Goal: Task Accomplishment & Management: Use online tool/utility

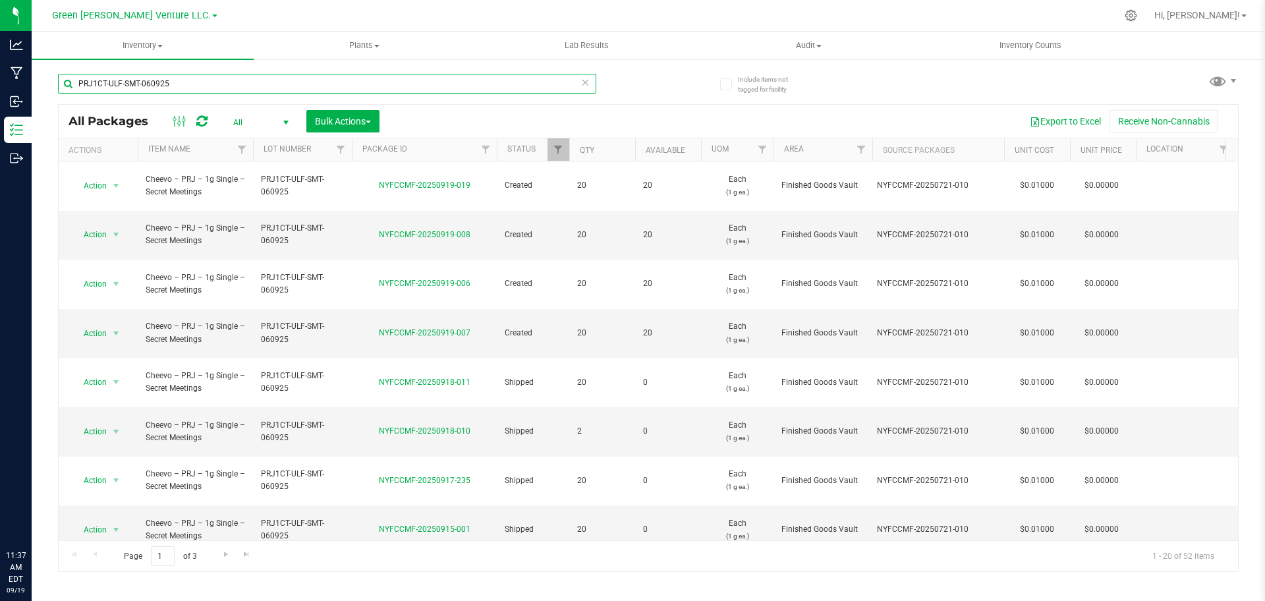
drag, startPoint x: 0, startPoint y: 0, endPoint x: 424, endPoint y: 81, distance: 431.4
click at [424, 81] on input "PRJ1CT-ULF-SMT-060925" at bounding box center [327, 84] width 538 height 20
paste input "NYFCCMF-20250626-027"
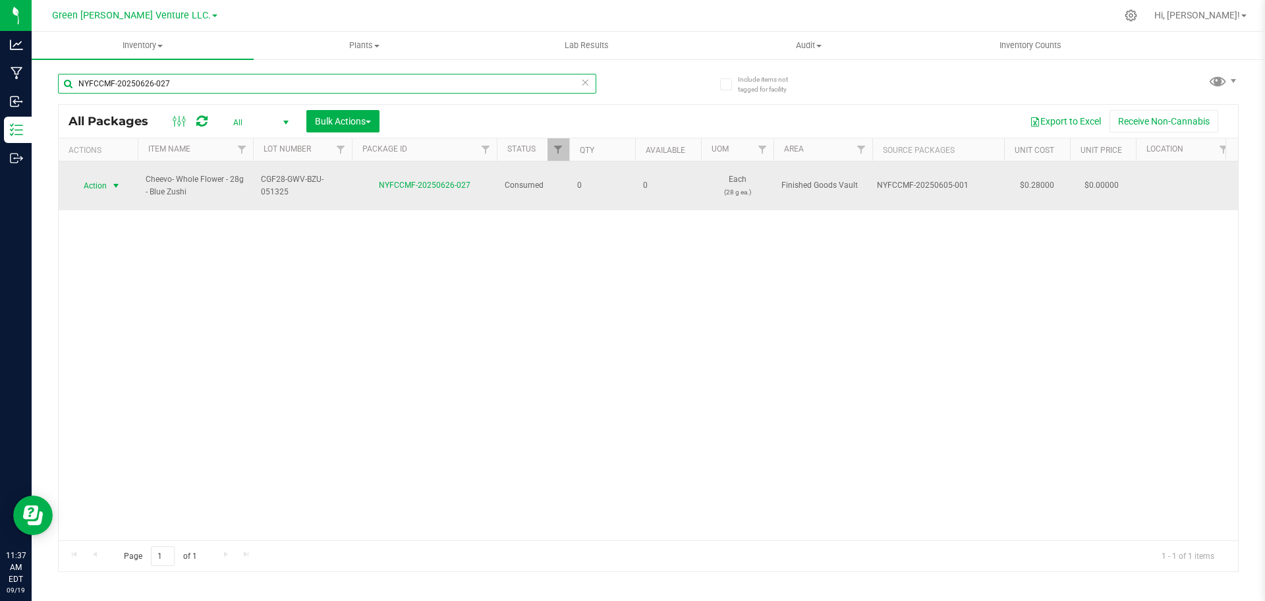
type input "NYFCCMF-20250626-027"
click at [113, 185] on span "select" at bounding box center [116, 186] width 16 height 18
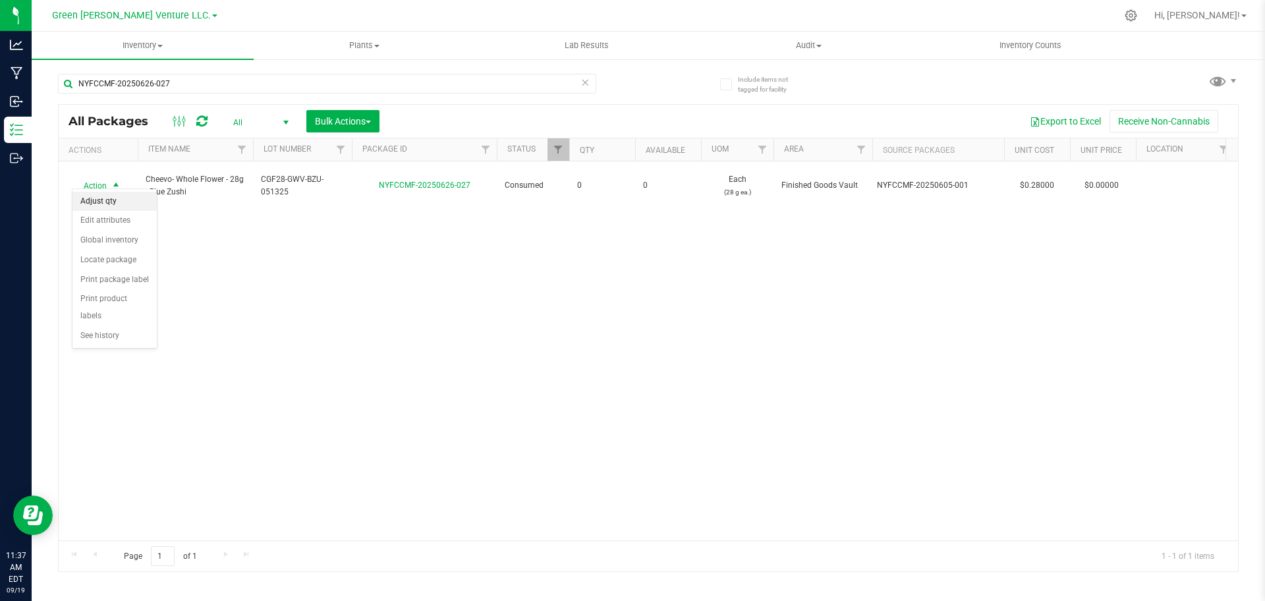
click at [121, 208] on li "Adjust qty" at bounding box center [114, 202] width 84 height 20
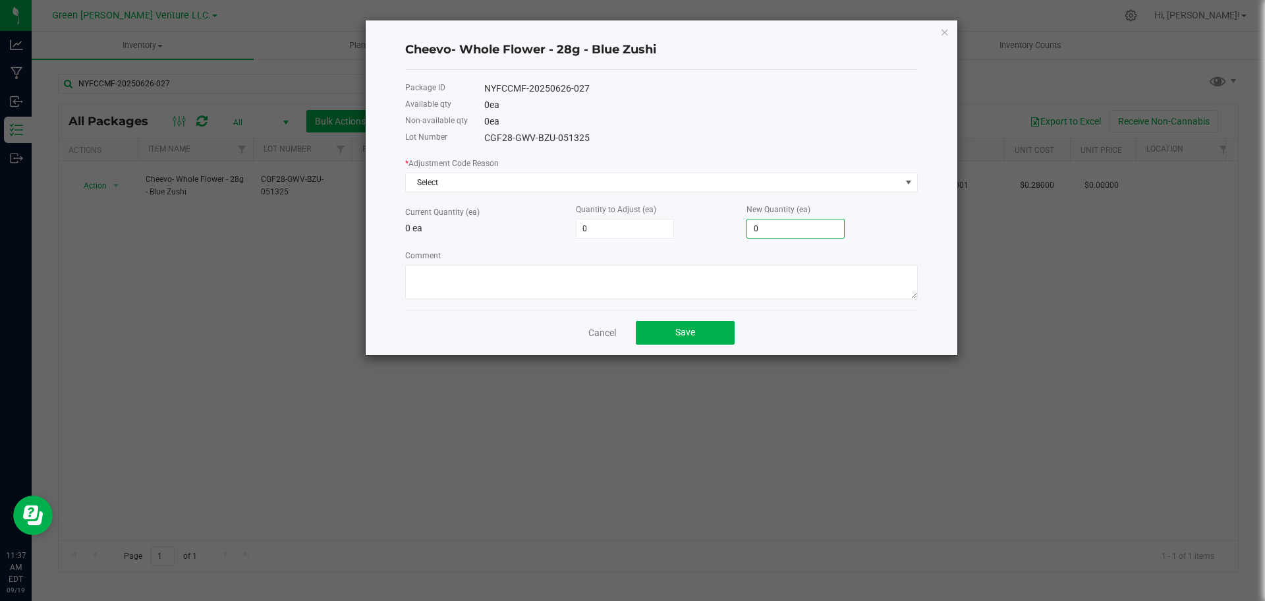
click at [757, 231] on input "0" at bounding box center [795, 228] width 97 height 18
type input "1"
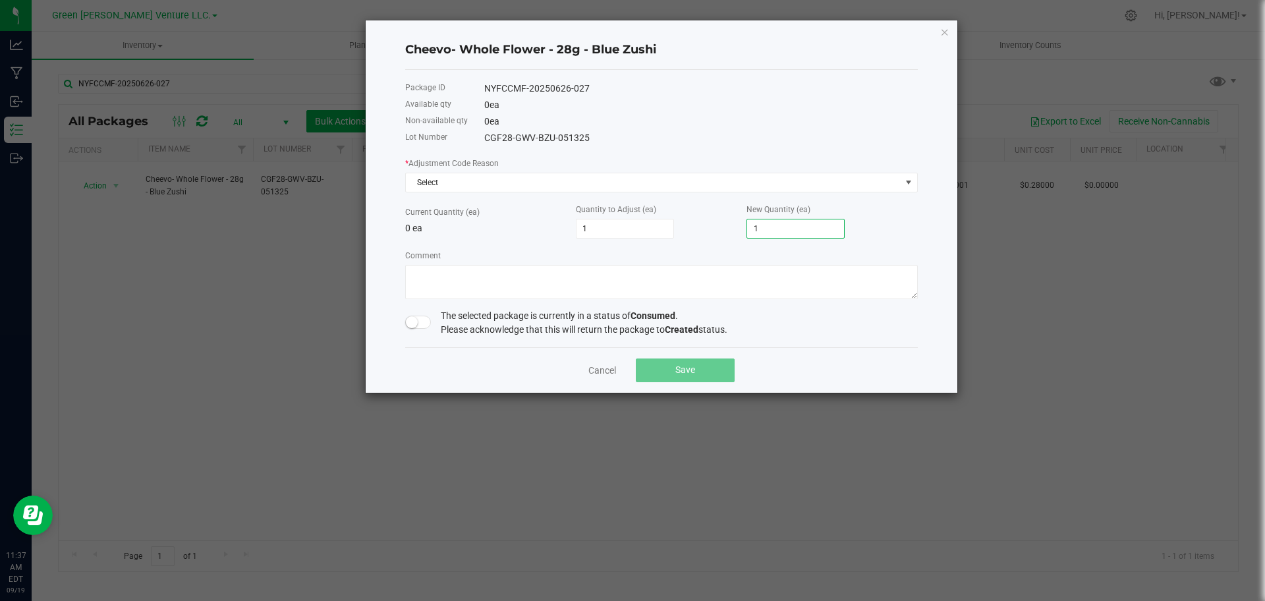
type input "0"
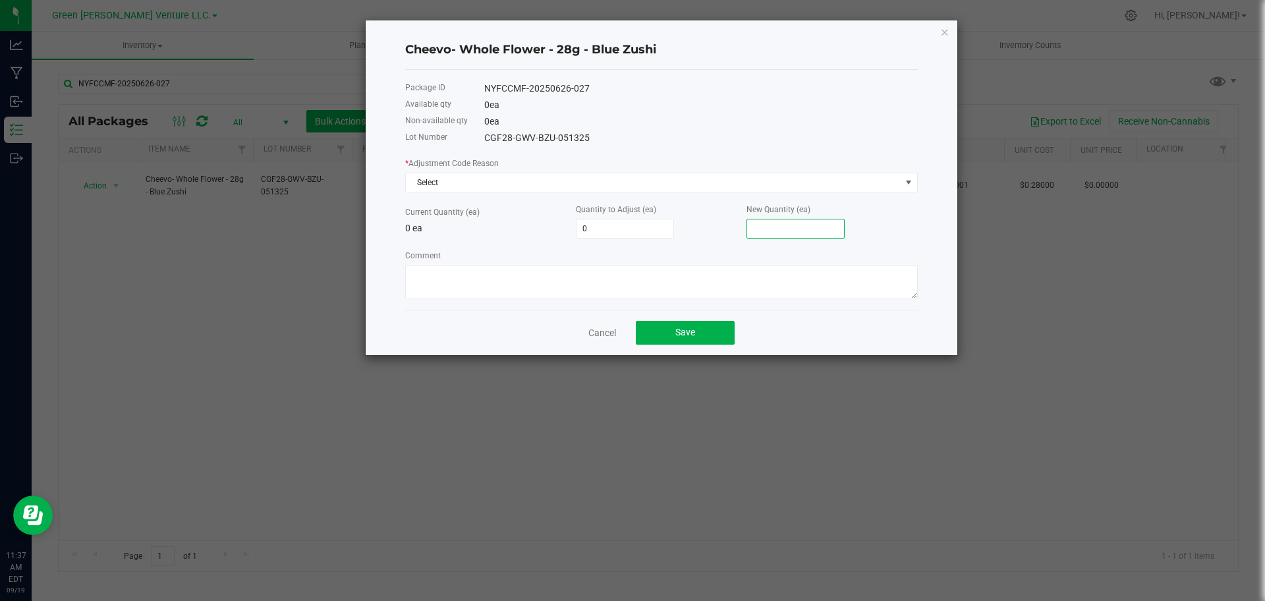
type input "5"
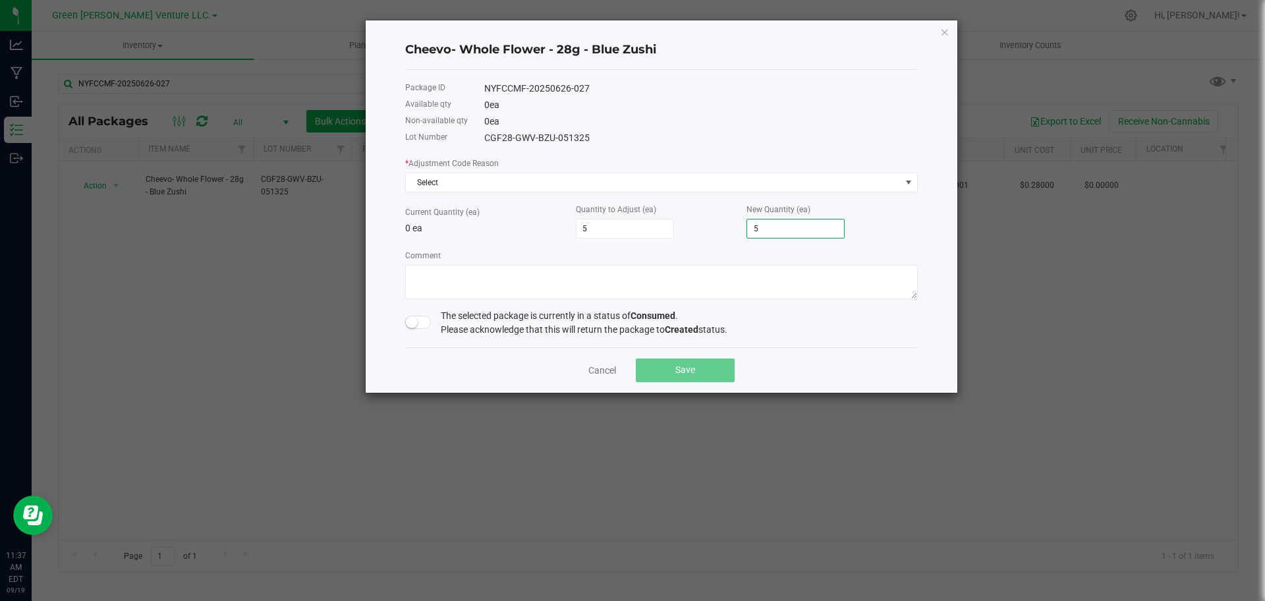
type input "5"
click at [419, 321] on span at bounding box center [418, 322] width 26 height 13
click at [456, 272] on textarea "Comment" at bounding box center [661, 282] width 513 height 34
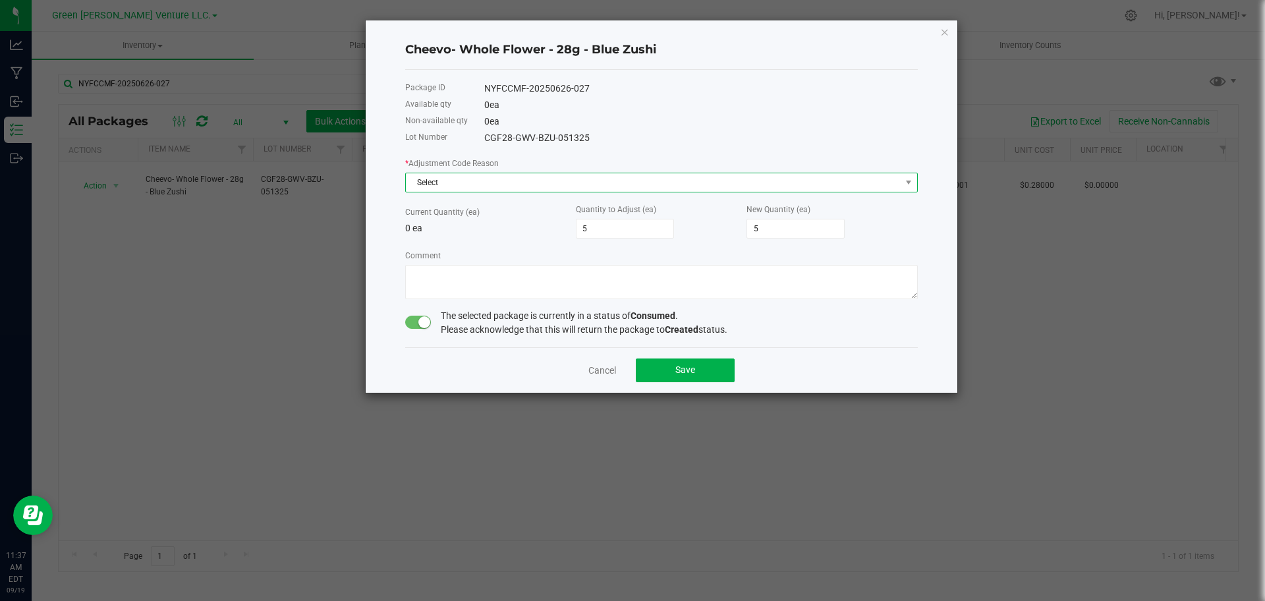
click at [443, 185] on span "Select" at bounding box center [653, 182] width 495 height 18
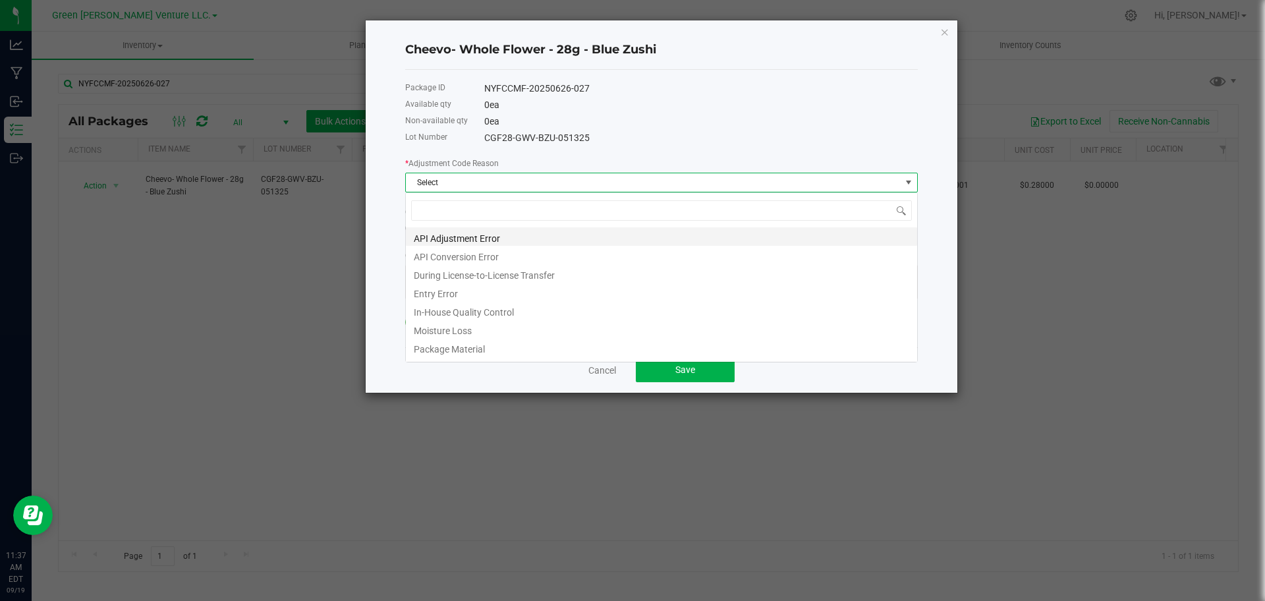
scroll to position [20, 513]
click at [440, 289] on li "Entry Error" at bounding box center [661, 292] width 511 height 18
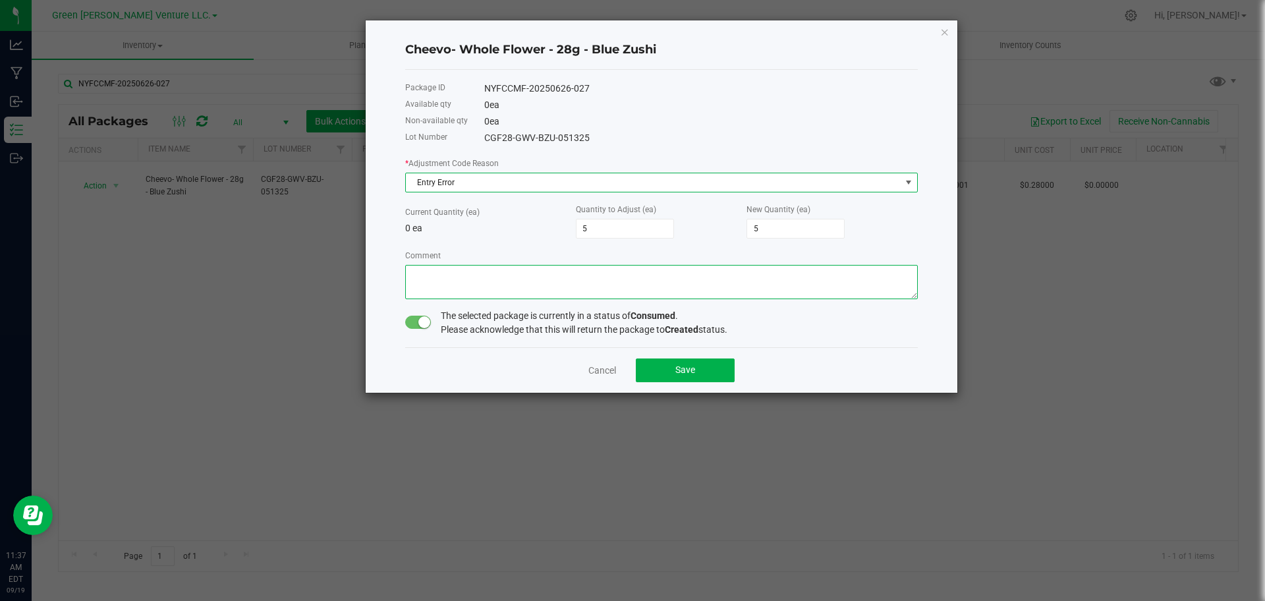
click at [465, 277] on textarea "Comment" at bounding box center [661, 282] width 513 height 34
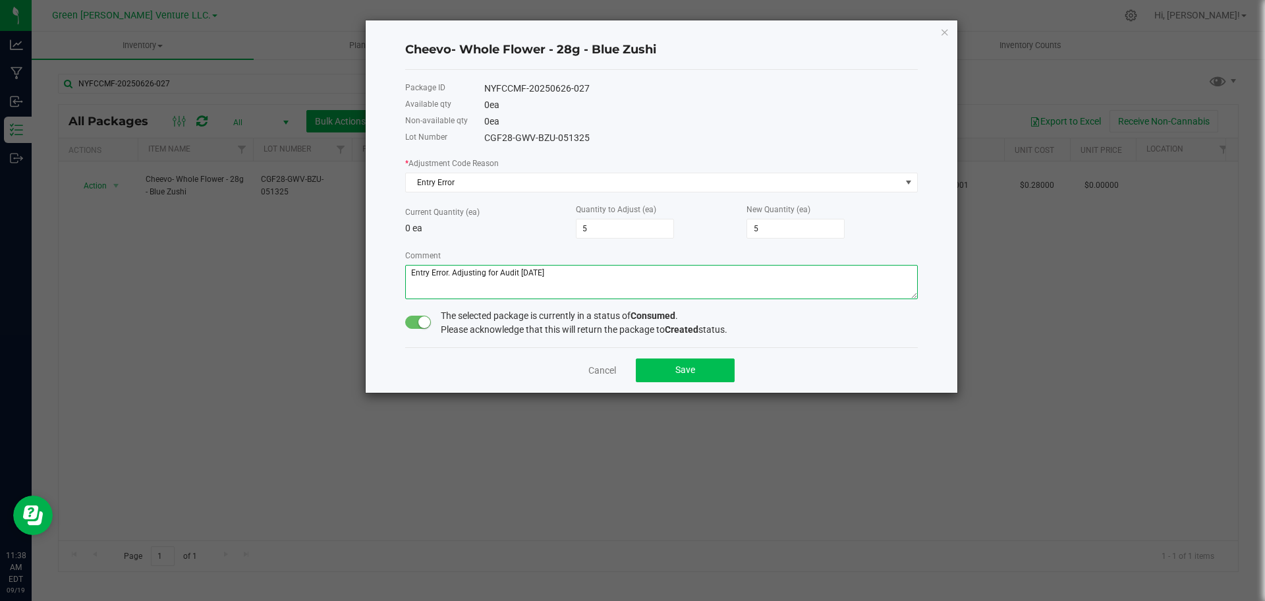
type textarea "Entry Error. Adjusting for Audit [DATE]"
click at [707, 377] on button "Save" at bounding box center [685, 371] width 99 height 24
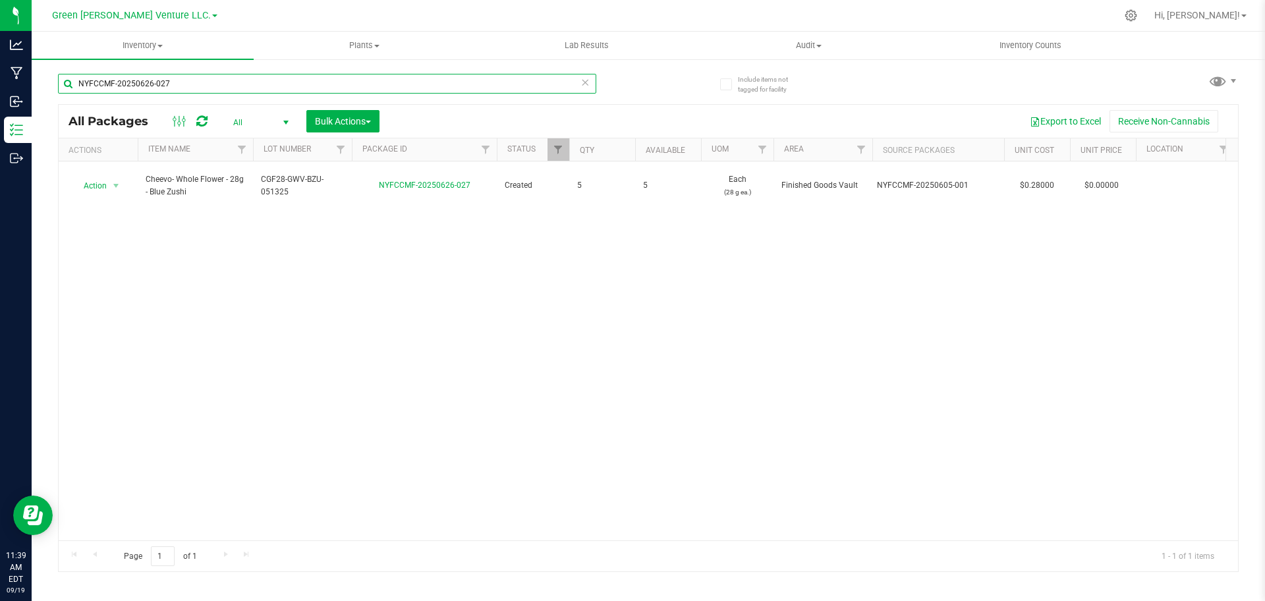
click at [254, 91] on input "NYFCCMF-20250626-027" at bounding box center [327, 84] width 538 height 20
paste input "912-344"
click at [339, 82] on input "NYFCCMF-20250912-344" at bounding box center [327, 84] width 538 height 20
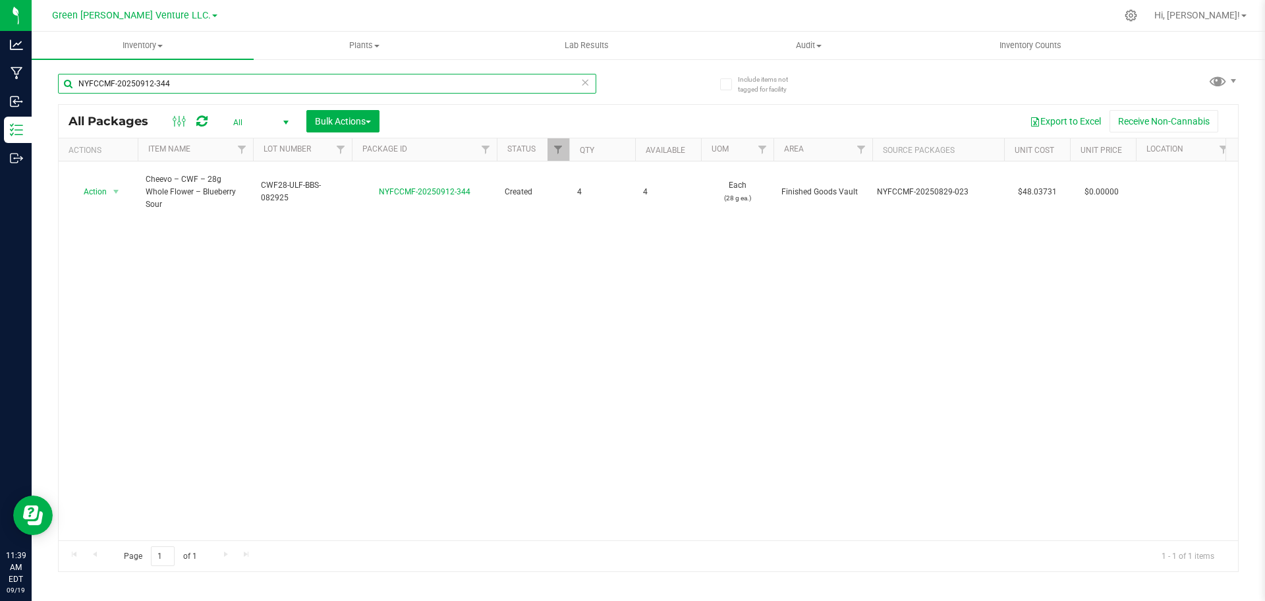
click at [339, 82] on input "NYFCCMF-20250912-344" at bounding box center [327, 84] width 538 height 20
paste input "822-141"
paste input "25"
paste input "099"
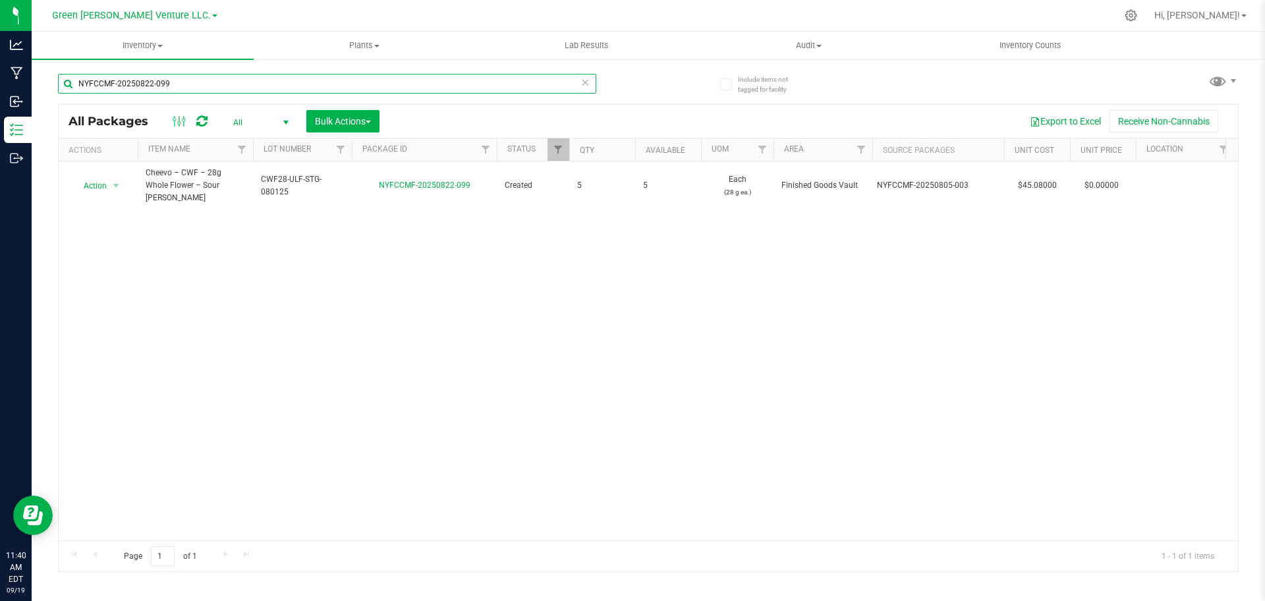
paste input "8"
click at [291, 92] on input "NYFCCMF-20250822-089" at bounding box center [327, 84] width 538 height 20
paste input "8"
paste input "47"
paste input "730-015"
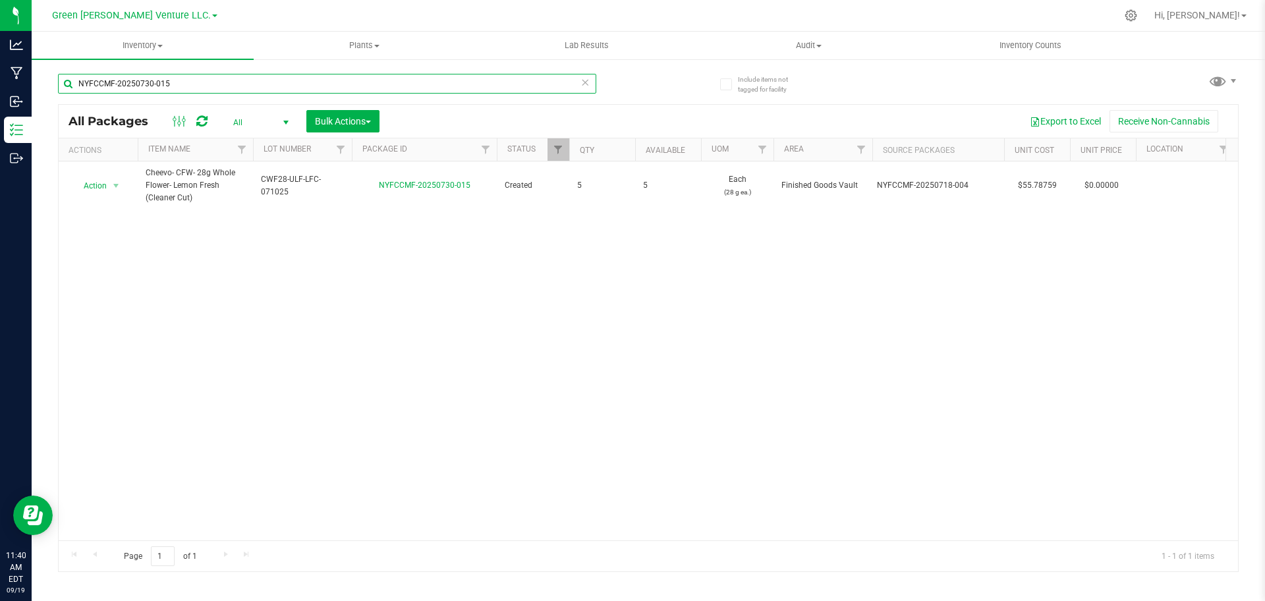
paste input "4"
paste input "513-010"
paste input "09"
type input "NYFCCMF-20250513-009"
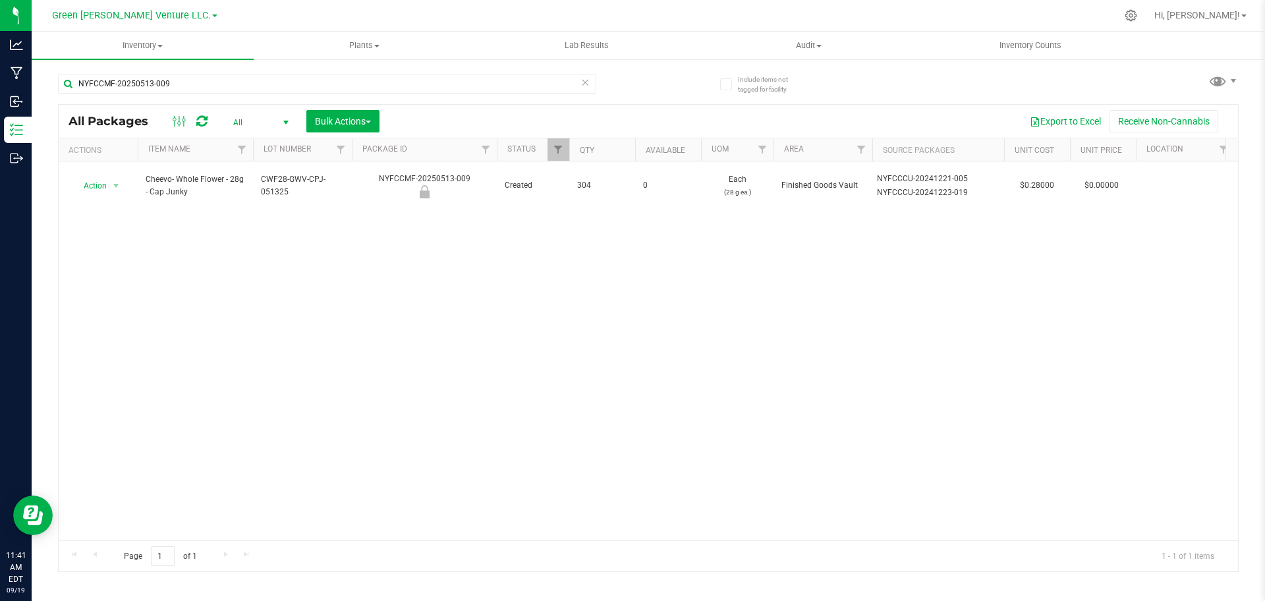
click at [152, 409] on div "Action Action Edit attributes Global inventory Locate package Mark as sample Pr…" at bounding box center [649, 350] width 1180 height 379
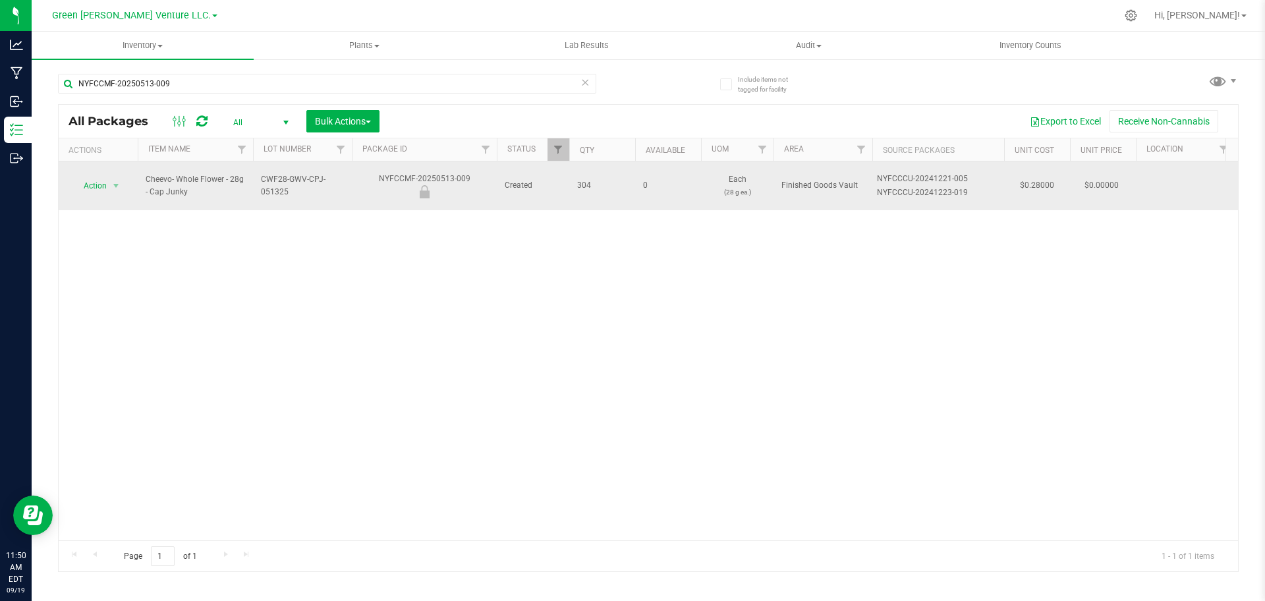
click at [430, 192] on icon at bounding box center [425, 191] width 16 height 13
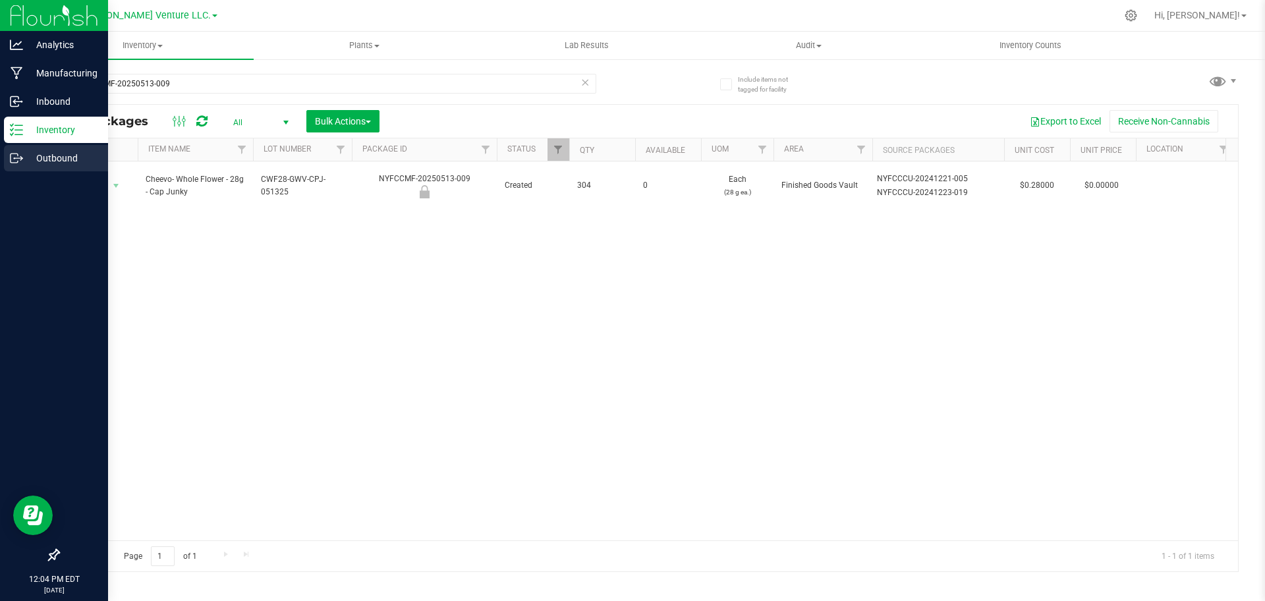
click at [16, 167] on div "Outbound" at bounding box center [56, 158] width 104 height 26
click at [22, 161] on icon at bounding box center [16, 158] width 13 height 13
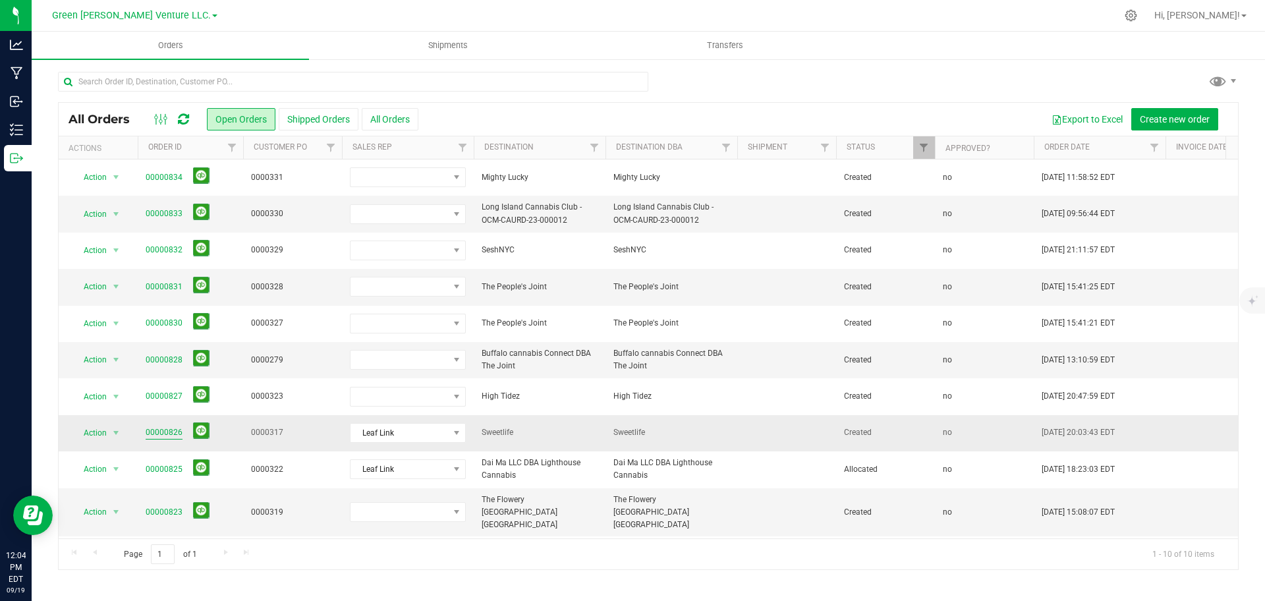
click at [166, 436] on link "00000826" at bounding box center [164, 432] width 37 height 13
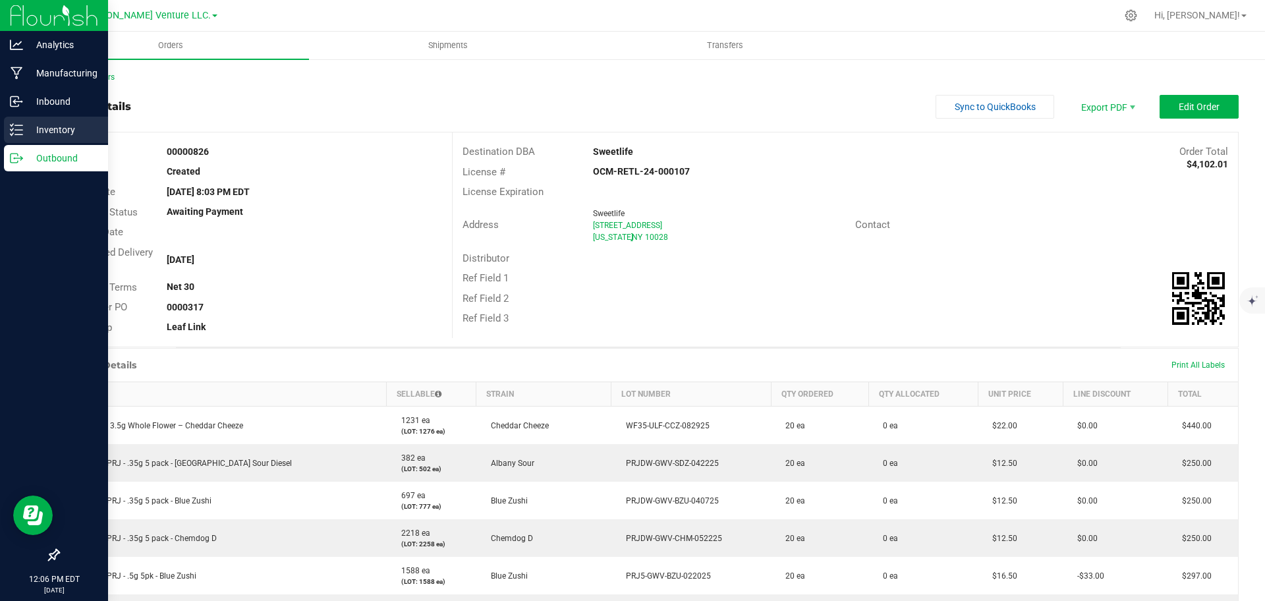
click at [22, 124] on icon at bounding box center [16, 129] width 13 height 13
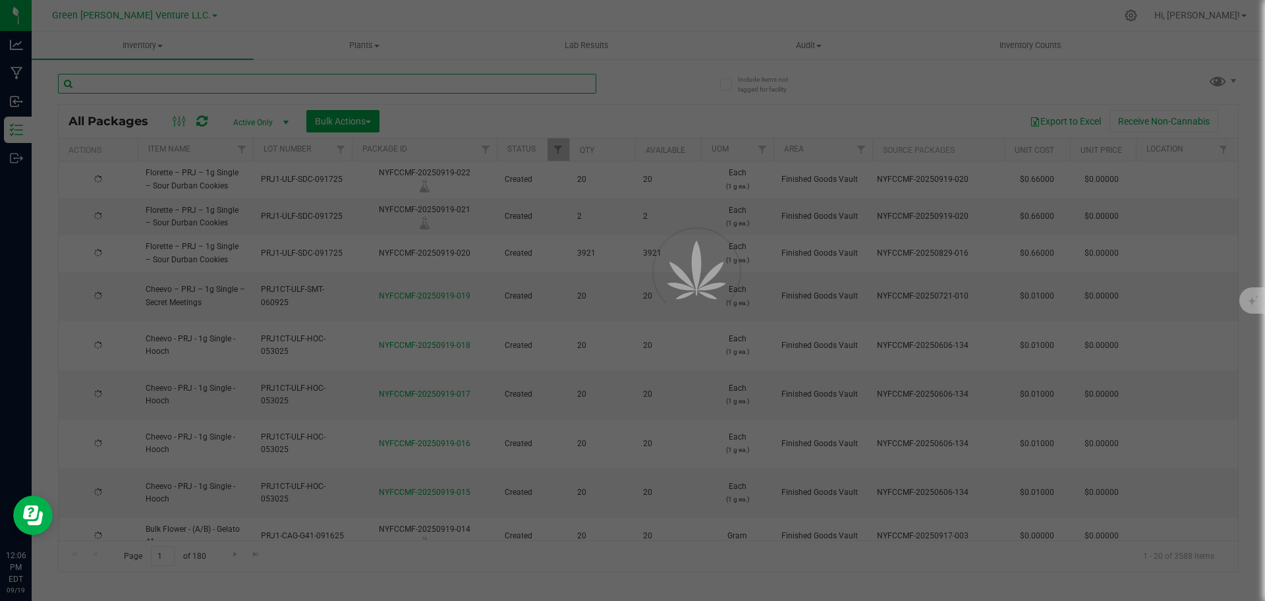
type input "[DATE]"
click at [223, 76] on input "text" at bounding box center [327, 84] width 538 height 20
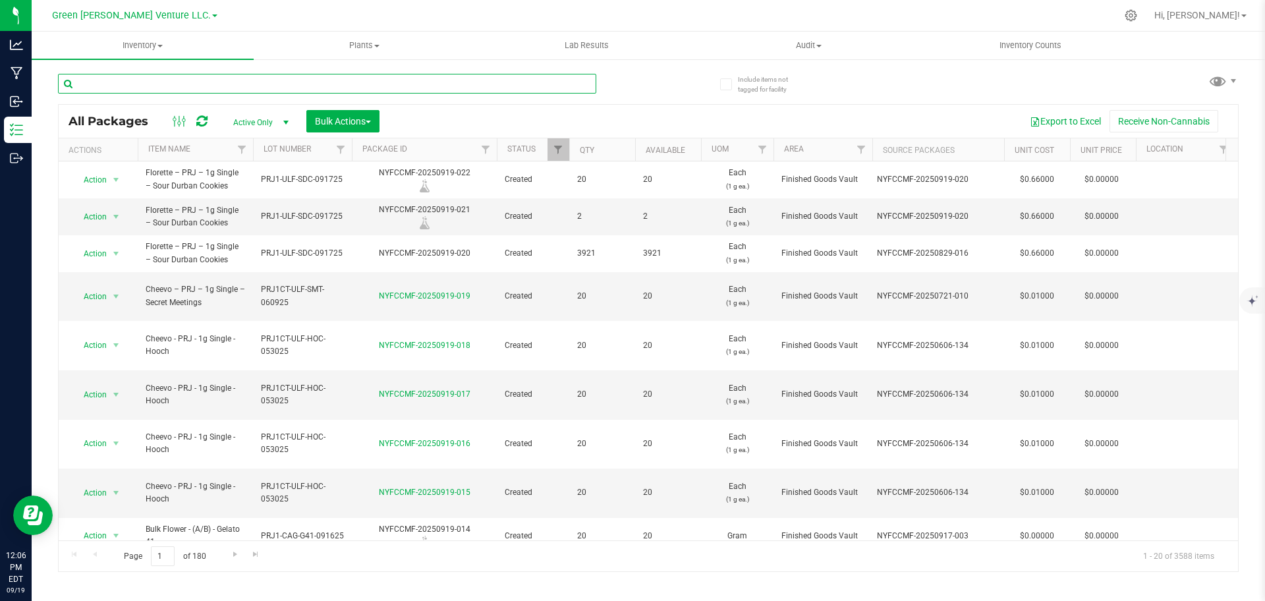
paste input "NYFCCMF-20250513-009"
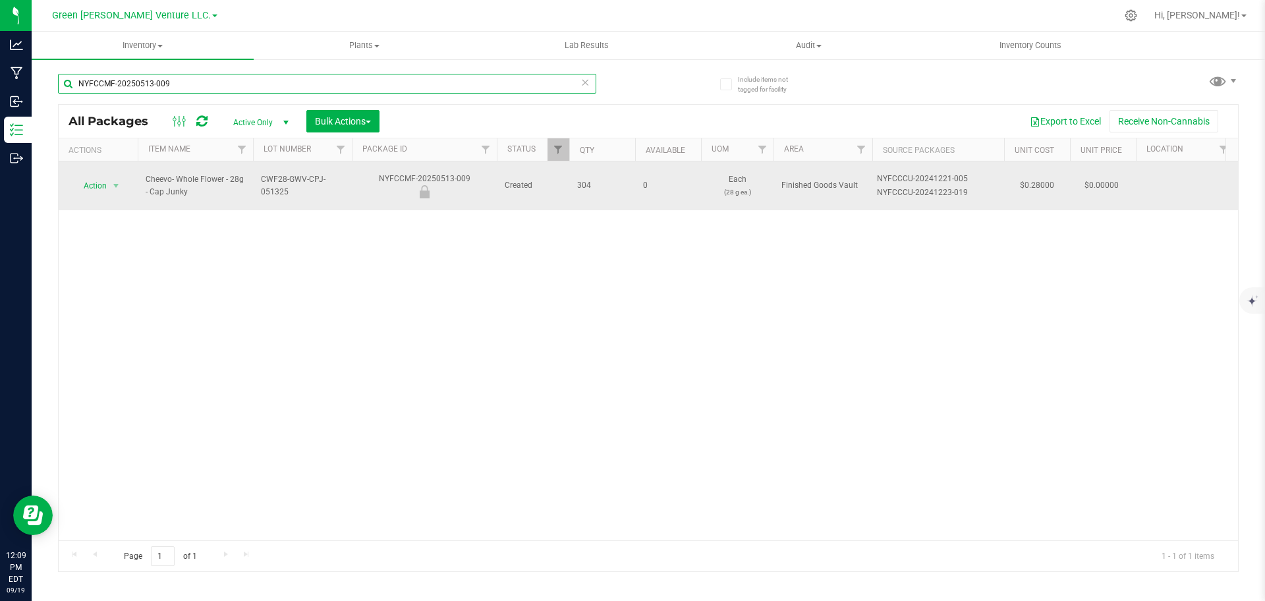
type input "NYFCCMF-20250513-009"
click at [413, 175] on div "NYFCCMF-20250513-009" at bounding box center [424, 186] width 149 height 26
copy tr "NYFCCMF-20250513-009"
